Goal: Information Seeking & Learning: Learn about a topic

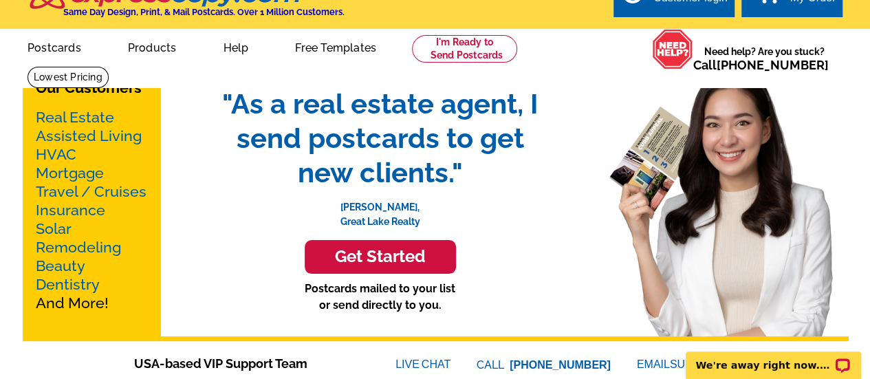
scroll to position [26, 0]
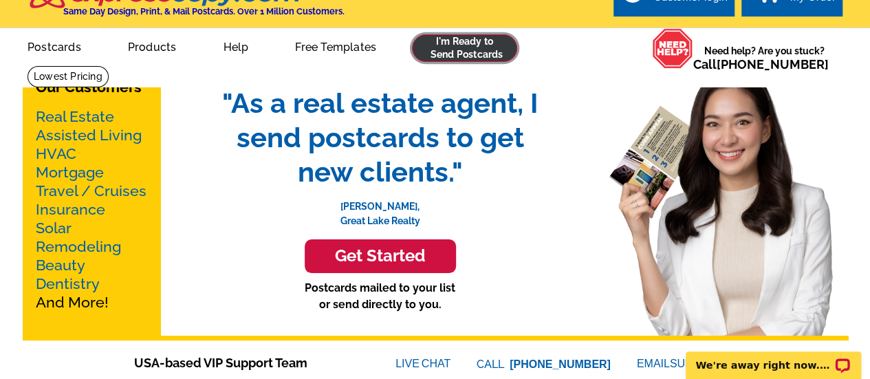
click at [470, 54] on link at bounding box center [464, 48] width 105 height 28
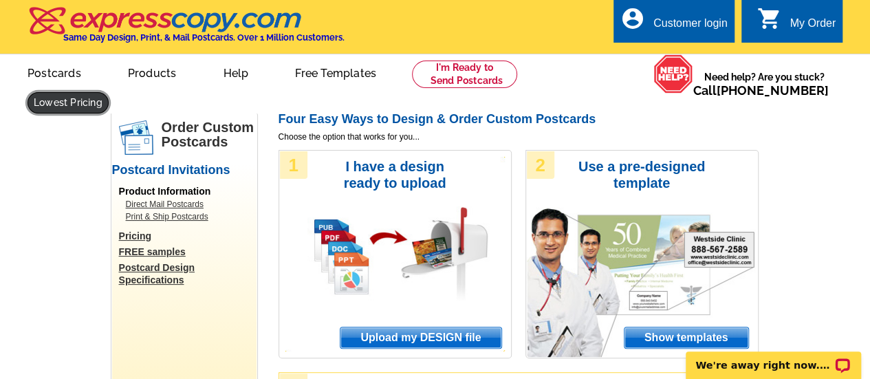
click at [109, 92] on link at bounding box center [68, 102] width 81 height 21
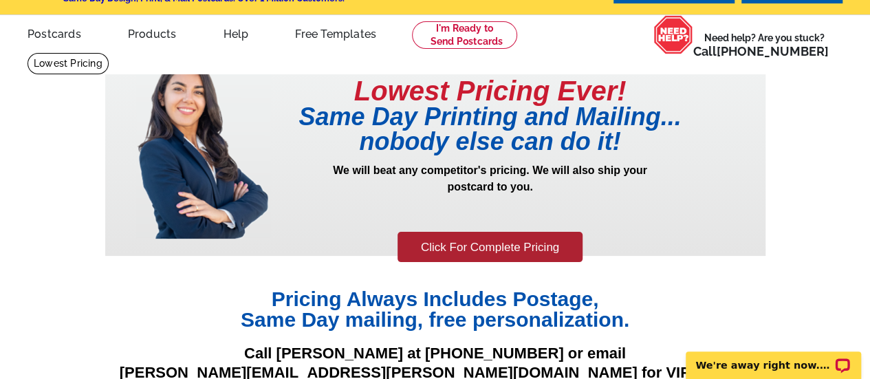
scroll to position [39, 0]
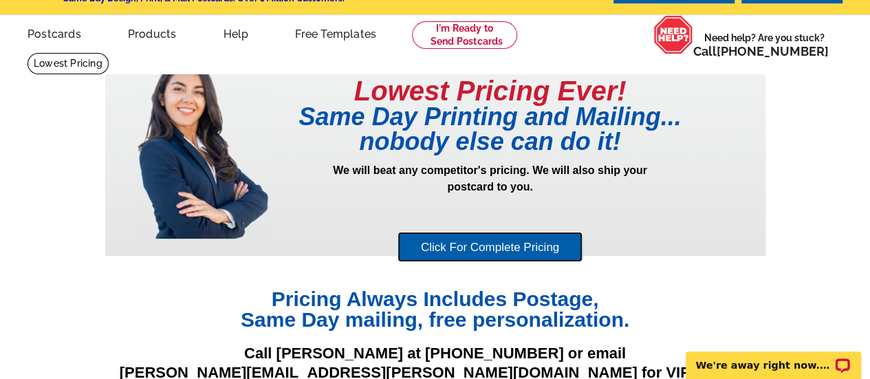
click at [504, 240] on link "Click For Complete Pricing" at bounding box center [490, 247] width 185 height 31
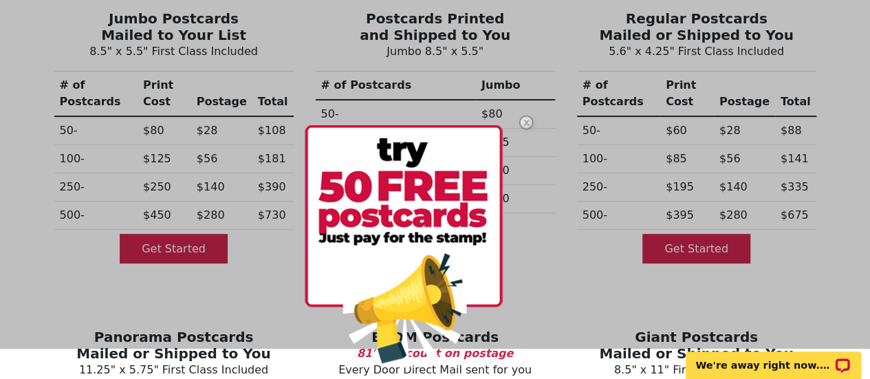
scroll to position [149, 0]
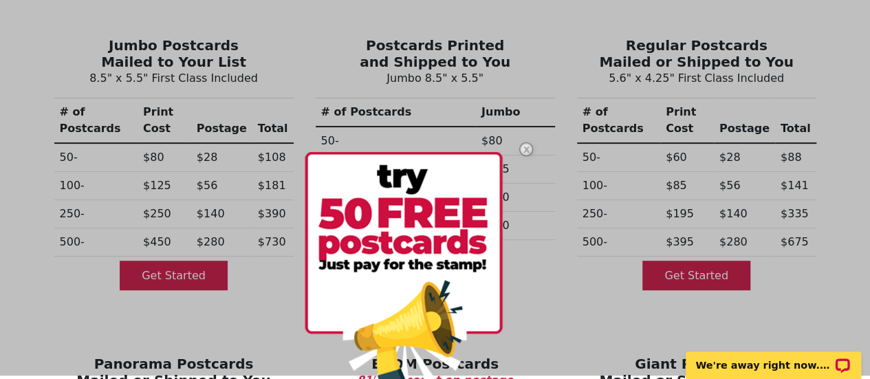
click at [517, 151] on img at bounding box center [526, 149] width 40 height 40
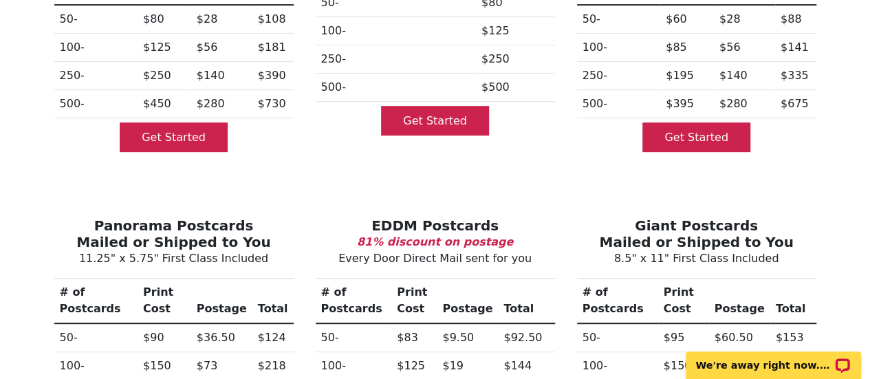
scroll to position [233, 0]
